Goal: Transaction & Acquisition: Book appointment/travel/reservation

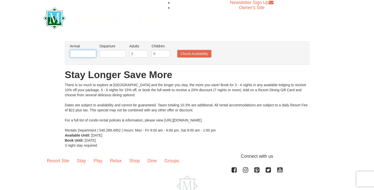
click at [89, 54] on input "text" at bounding box center [83, 54] width 26 height 8
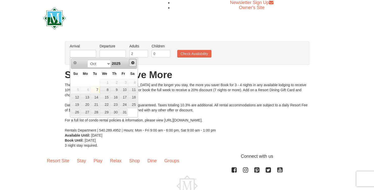
click at [133, 64] on span "Next" at bounding box center [133, 63] width 4 height 4
click at [84, 55] on input "text" at bounding box center [83, 54] width 26 height 8
click at [132, 97] on link "20" at bounding box center [132, 97] width 9 height 7
type input "[DATE]"
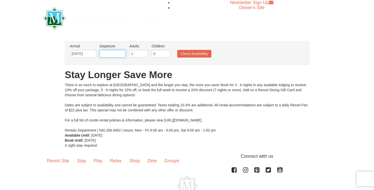
click at [115, 56] on input "text" at bounding box center [112, 54] width 26 height 8
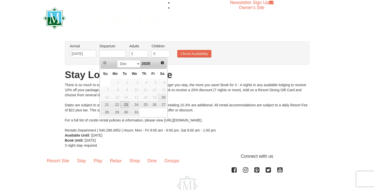
click at [125, 104] on link "23" at bounding box center [124, 104] width 9 height 7
type input "[DATE]"
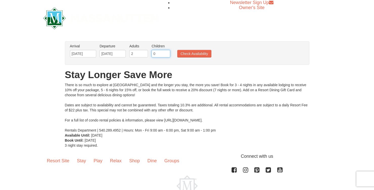
click at [154, 53] on input "0" at bounding box center [160, 54] width 19 height 8
click at [168, 52] on input "1" at bounding box center [160, 54] width 19 height 8
type input "2"
click at [168, 52] on input "2" at bounding box center [160, 54] width 19 height 8
click at [183, 52] on button "Check Availability" at bounding box center [194, 54] width 34 height 8
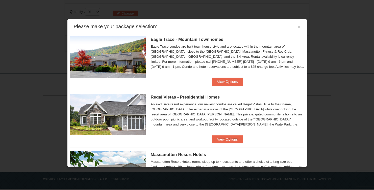
scroll to position [157, 0]
click at [220, 140] on button "View Options" at bounding box center [227, 140] width 31 height 8
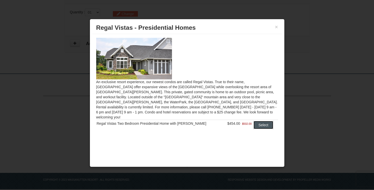
click at [259, 123] on button "Select" at bounding box center [263, 125] width 20 height 8
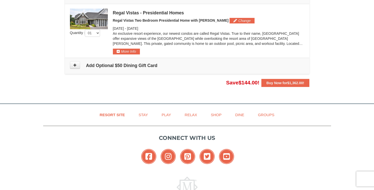
scroll to position [151, 0]
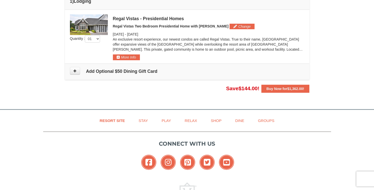
click at [99, 26] on img at bounding box center [89, 24] width 38 height 21
click at [123, 56] on button "More Info" at bounding box center [126, 58] width 27 height 6
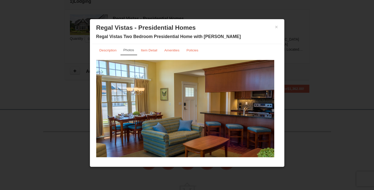
scroll to position [0, 0]
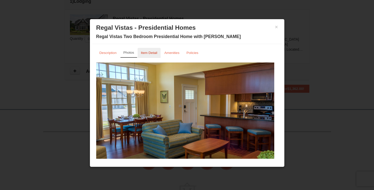
click at [150, 51] on small "Item Detail" at bounding box center [149, 53] width 16 height 4
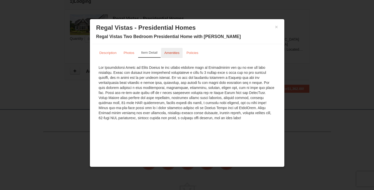
click at [166, 54] on small "Amenities" at bounding box center [171, 53] width 15 height 4
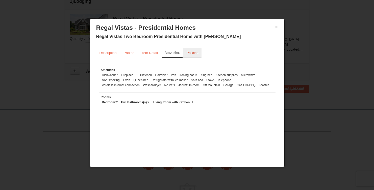
click at [190, 55] on link "Policies" at bounding box center [192, 53] width 18 height 10
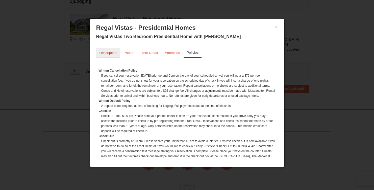
click at [111, 50] on link "Description" at bounding box center [108, 53] width 24 height 10
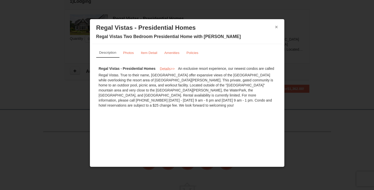
click at [276, 28] on button "×" at bounding box center [276, 26] width 3 height 5
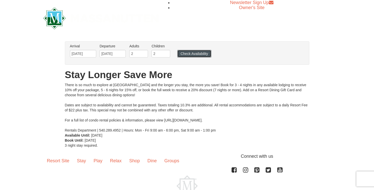
click at [190, 57] on button "Check Availability" at bounding box center [194, 54] width 34 height 8
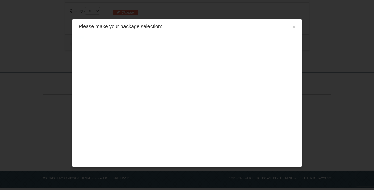
scroll to position [161, 0]
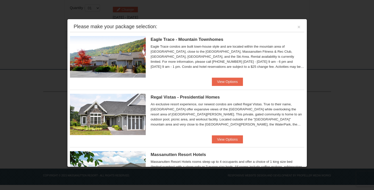
click at [131, 63] on img at bounding box center [108, 56] width 76 height 41
click at [226, 81] on button "View Options" at bounding box center [227, 82] width 31 height 8
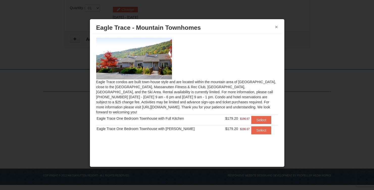
click at [277, 28] on button "×" at bounding box center [276, 26] width 3 height 5
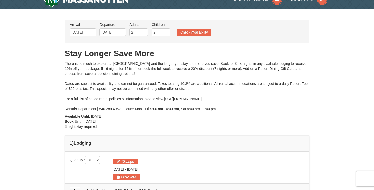
scroll to position [0, 0]
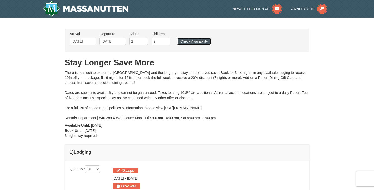
click at [187, 44] on button "Check Availability" at bounding box center [194, 41] width 34 height 7
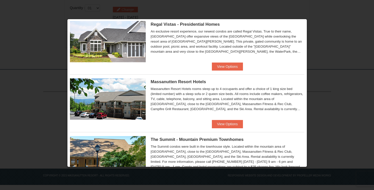
scroll to position [74, 0]
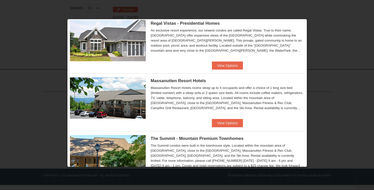
click at [117, 109] on img at bounding box center [108, 97] width 76 height 41
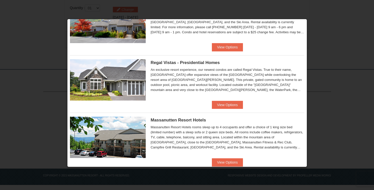
scroll to position [0, 0]
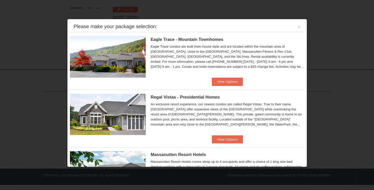
click at [35, 78] on div at bounding box center [187, 95] width 374 height 190
click at [297, 28] on button "×" at bounding box center [298, 26] width 3 height 5
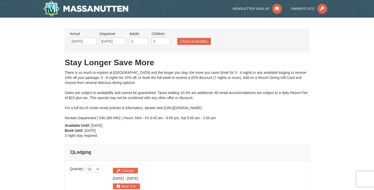
click at [181, 93] on div "There is so much to explore at [GEOGRAPHIC_DATA] and the longer you stay, the m…" at bounding box center [187, 95] width 244 height 50
